Goal: Information Seeking & Learning: Learn about a topic

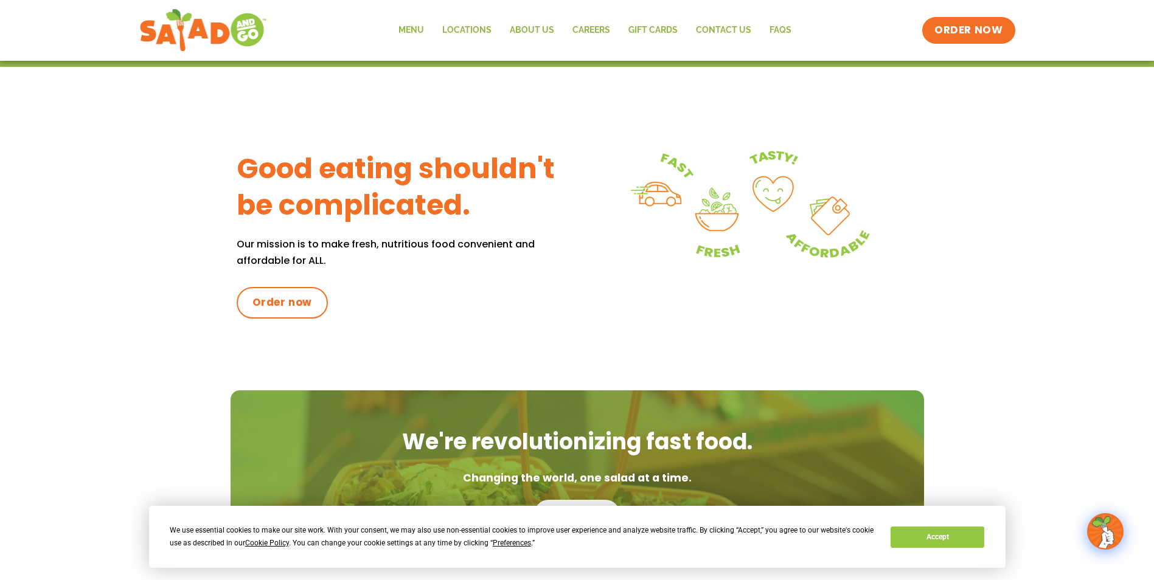
scroll to position [487, 0]
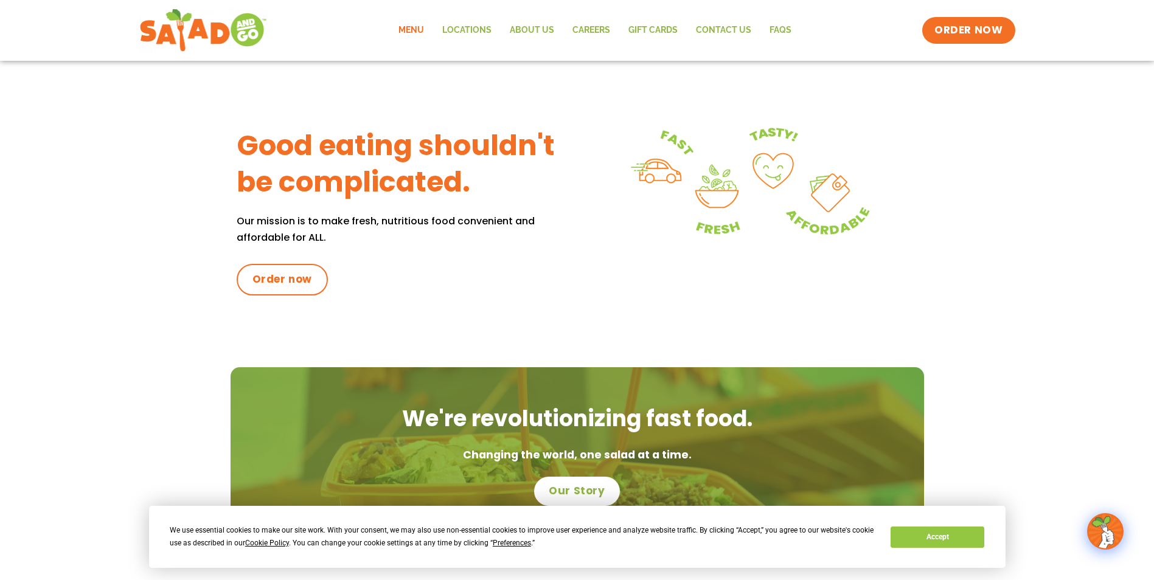
click at [413, 31] on link "Menu" at bounding box center [411, 30] width 44 height 28
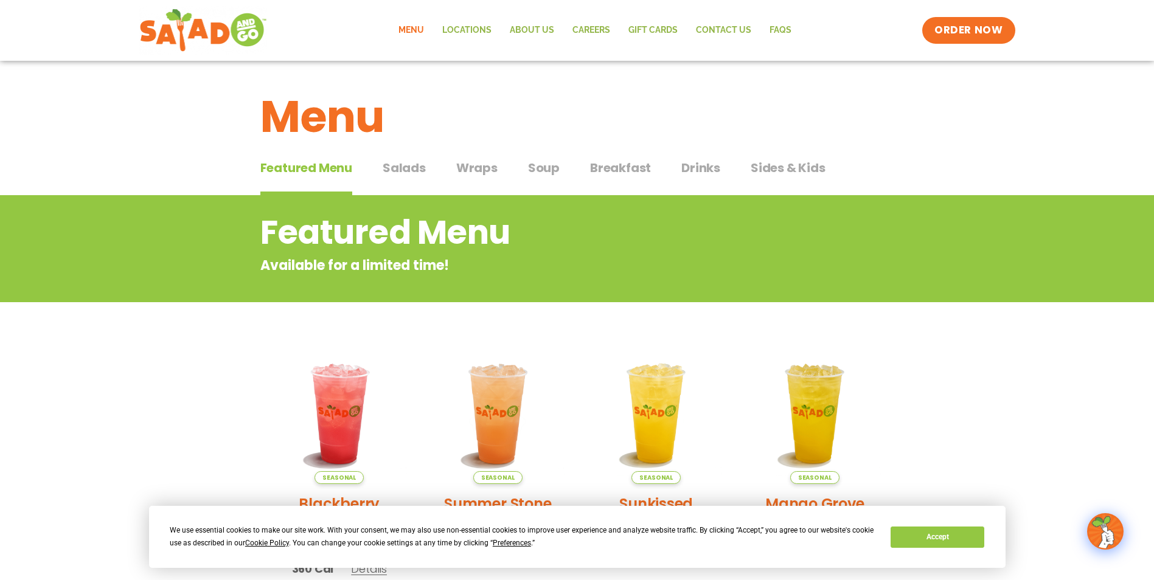
click at [397, 167] on span "Salads" at bounding box center [404, 168] width 43 height 18
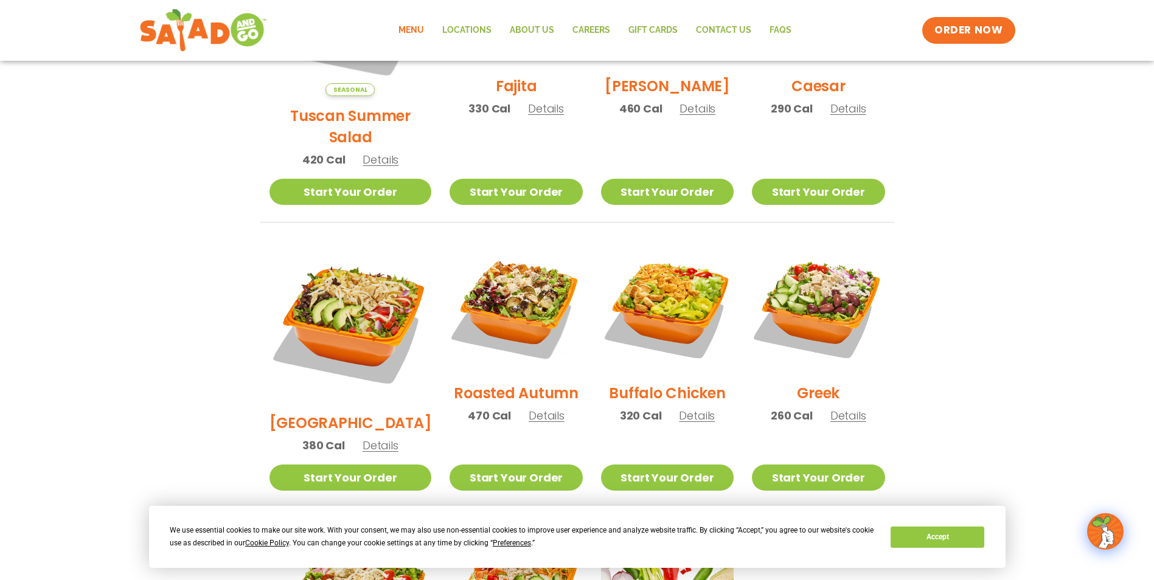
scroll to position [471, 0]
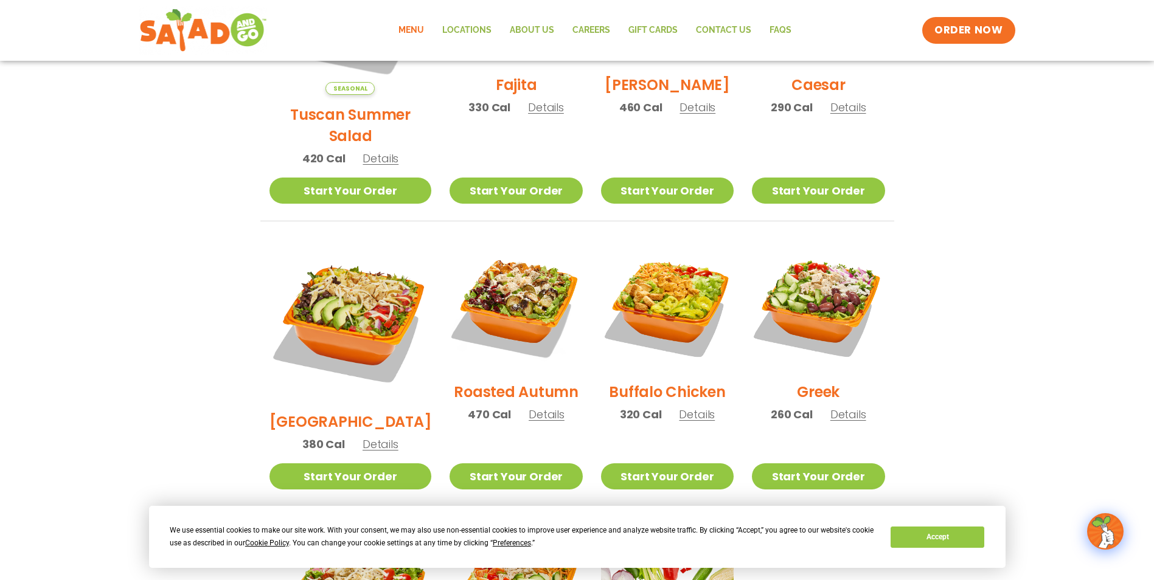
click at [515, 381] on h2 "Roasted Autumn" at bounding box center [516, 391] width 125 height 21
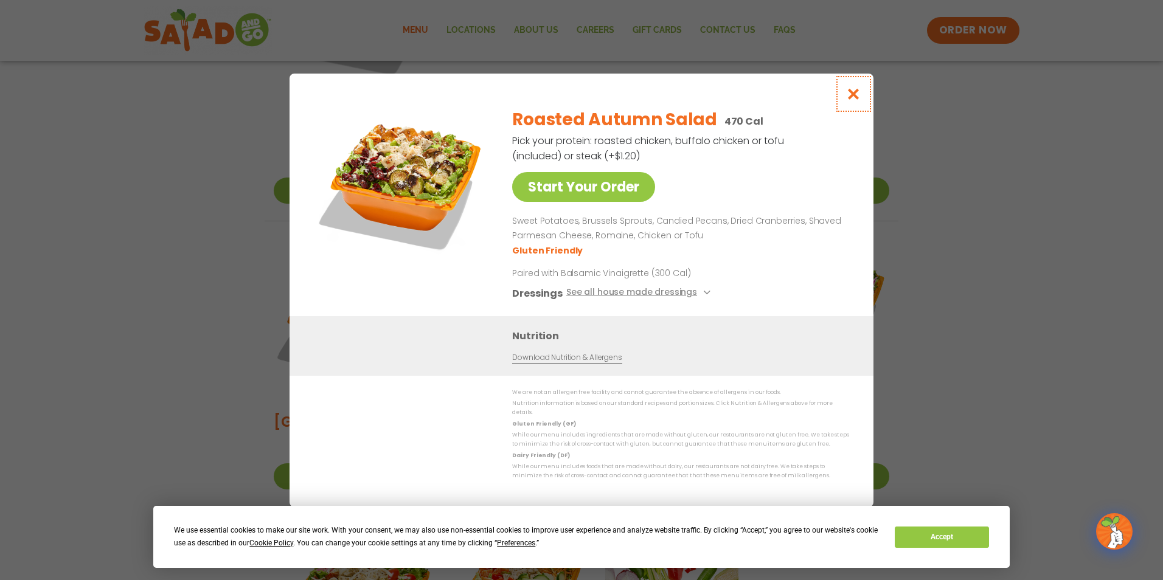
click at [852, 99] on icon "Close modal" at bounding box center [853, 94] width 15 height 13
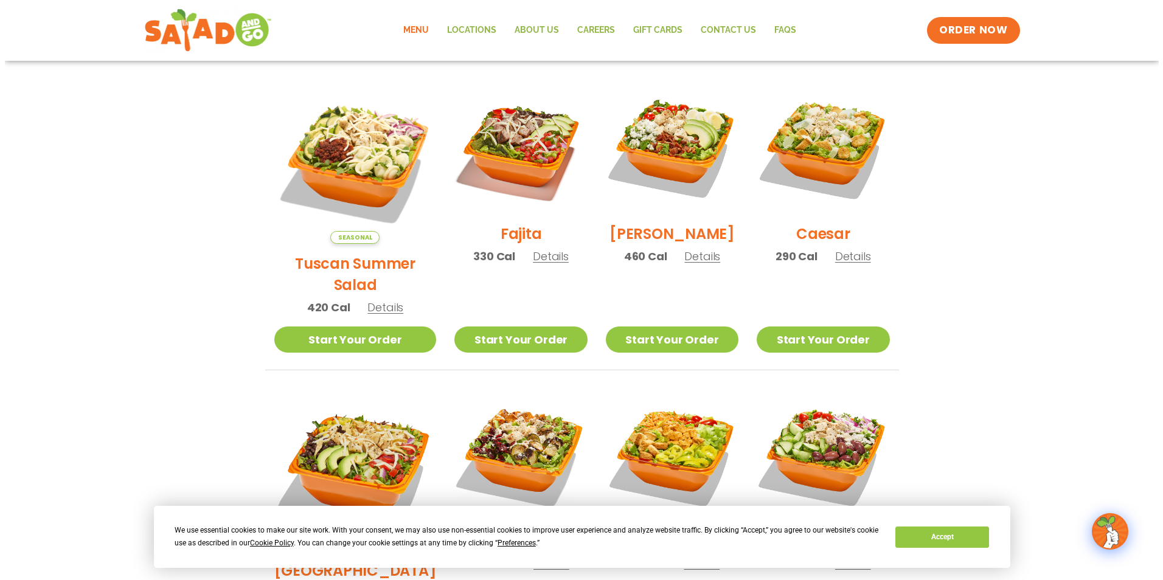
scroll to position [319, 0]
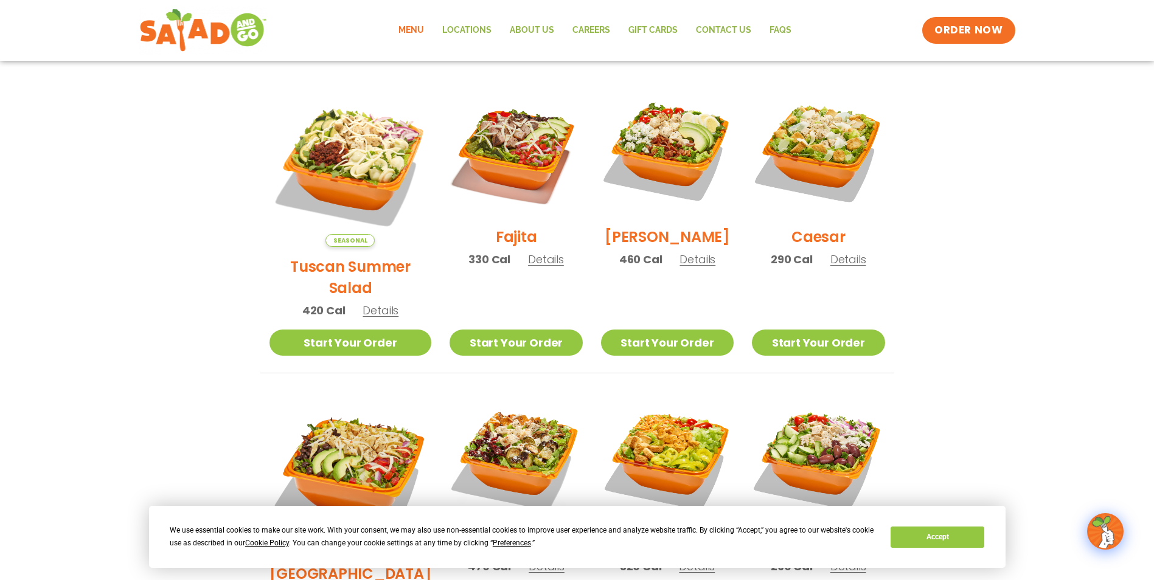
click at [501, 248] on h2 "Fajita" at bounding box center [516, 236] width 41 height 21
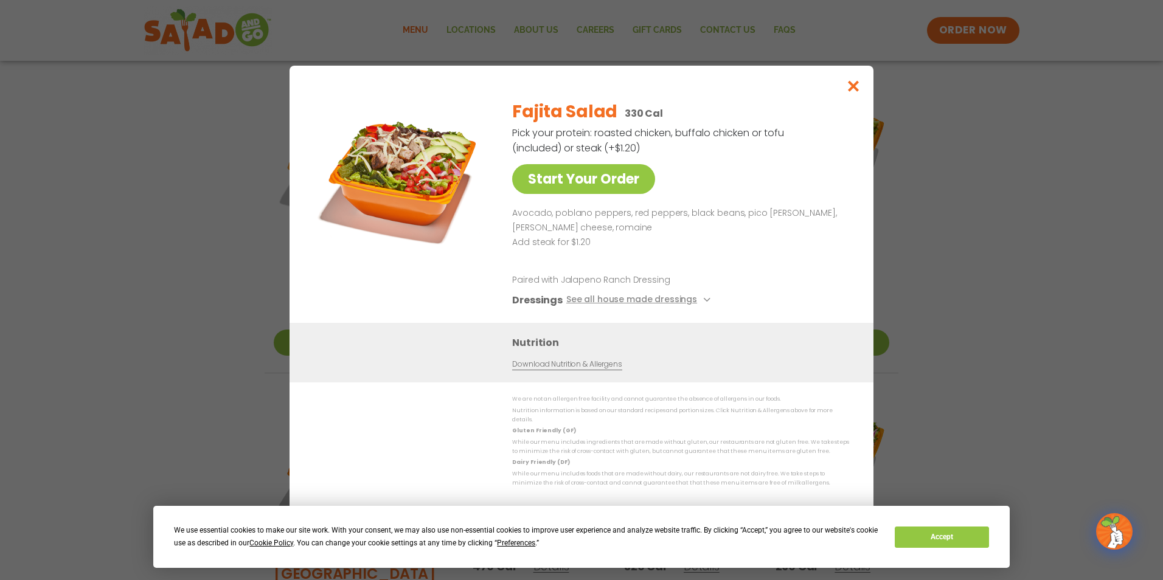
click at [565, 369] on link "Download Nutrition & Allergens" at bounding box center [566, 365] width 109 height 12
